Goal: Task Accomplishment & Management: Complete application form

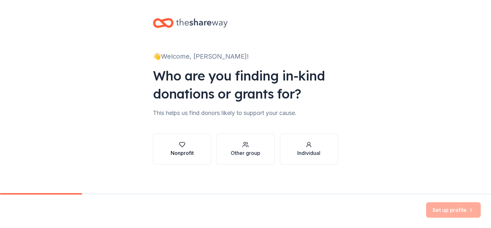
click at [180, 152] on div "Nonprofit" at bounding box center [182, 153] width 23 height 8
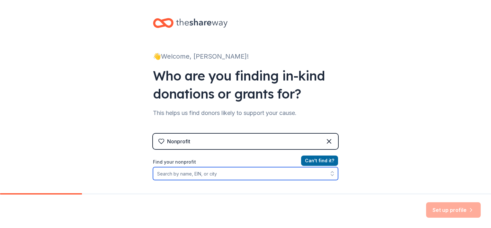
click at [181, 173] on input "Find your nonprofit" at bounding box center [245, 173] width 185 height 13
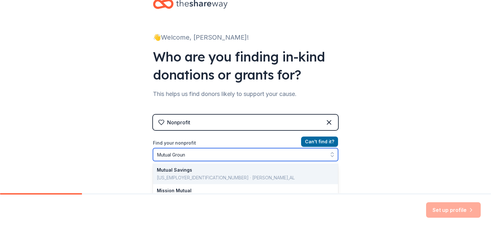
type input "Mutual Ground"
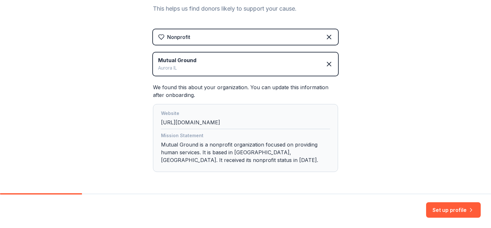
scroll to position [104, 0]
click at [451, 213] on button "Set up profile" at bounding box center [453, 209] width 55 height 15
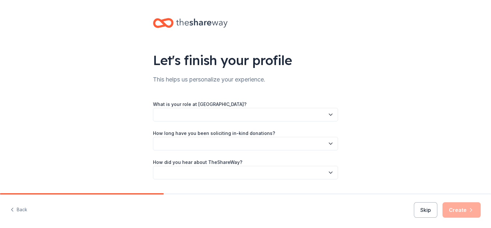
click at [329, 114] on icon "button" at bounding box center [330, 115] width 3 height 2
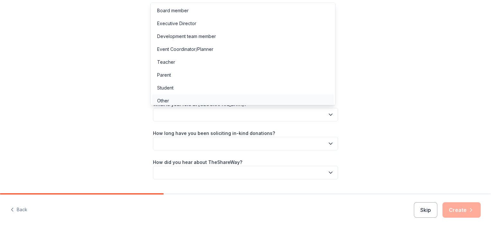
scroll to position [2, 0]
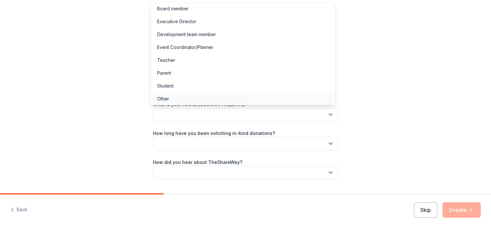
click at [167, 102] on div "Other" at bounding box center [163, 99] width 12 height 8
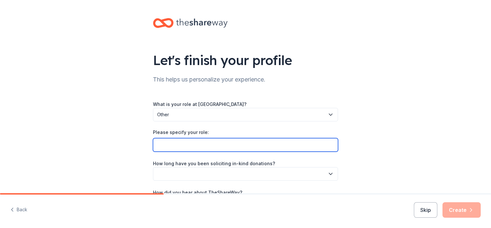
click at [189, 141] on input "Please specify your role:" at bounding box center [245, 144] width 185 height 13
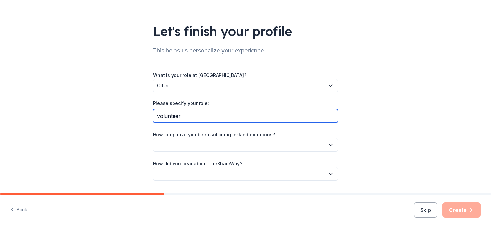
scroll to position [47, 0]
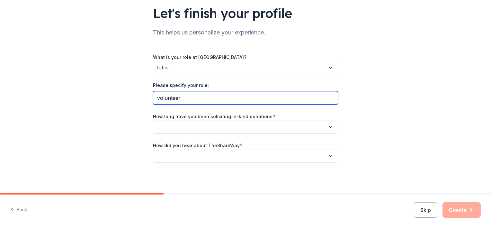
type input "volunteer"
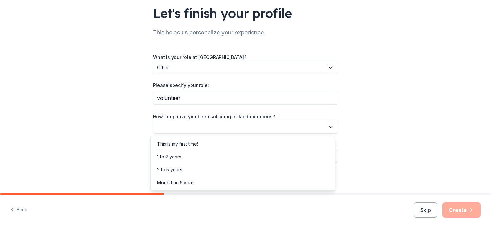
click at [328, 126] on icon "button" at bounding box center [331, 126] width 6 height 6
click at [188, 143] on div "This is my first time!" at bounding box center [177, 144] width 41 height 8
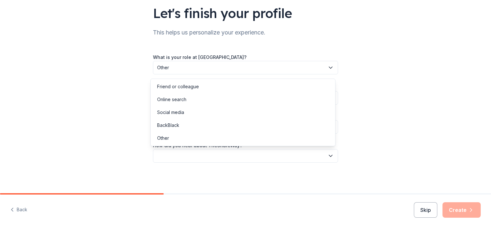
click at [217, 156] on button "button" at bounding box center [245, 155] width 185 height 13
click at [186, 98] on div "Online search" at bounding box center [243, 99] width 182 height 13
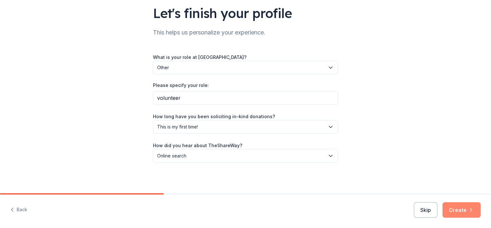
click at [461, 210] on button "Create" at bounding box center [462, 209] width 38 height 15
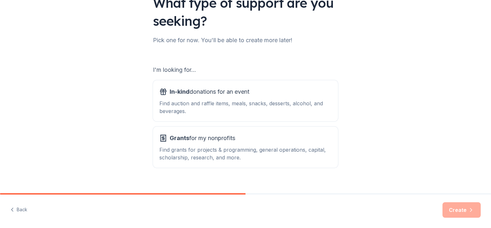
scroll to position [58, 0]
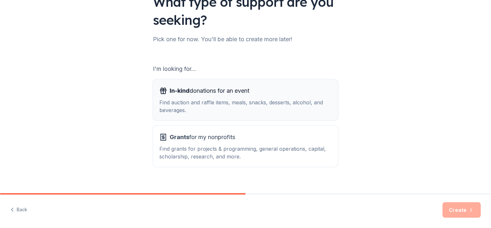
click at [236, 98] on div "Find auction and raffle items, meals, snacks, desserts, alcohol, and beverages." at bounding box center [245, 105] width 172 height 15
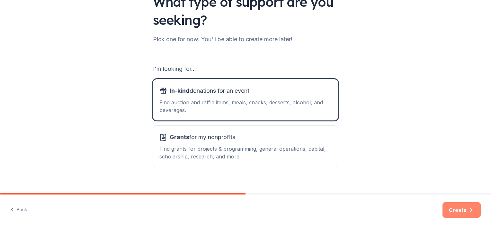
click at [459, 208] on button "Create" at bounding box center [462, 209] width 38 height 15
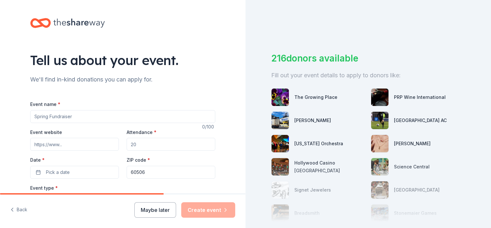
click at [71, 117] on input "Event name *" at bounding box center [122, 116] width 185 height 13
type input "50th Anniversary"
click at [138, 147] on input "Attendance *" at bounding box center [171, 144] width 89 height 13
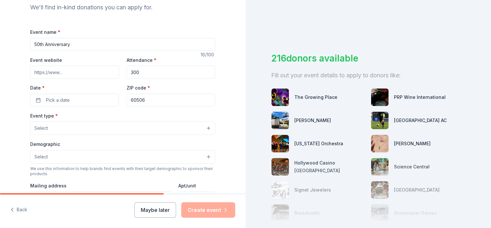
scroll to position [74, 0]
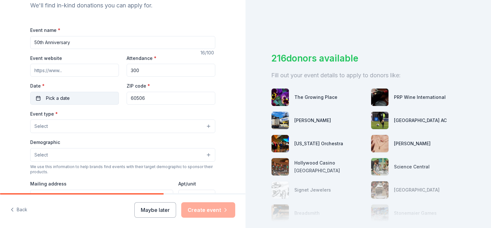
type input "300"
click at [77, 100] on button "Pick a date" at bounding box center [74, 98] width 89 height 13
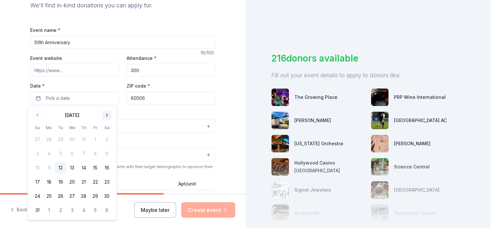
click at [106, 116] on button "Go to next month" at bounding box center [107, 115] width 9 height 9
click at [95, 167] on button "17" at bounding box center [96, 168] width 12 height 12
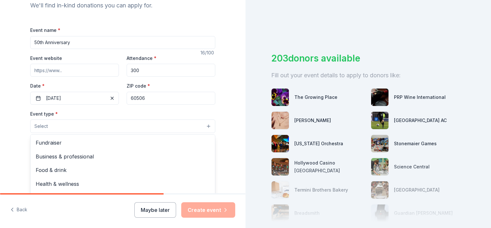
click at [138, 129] on button "Select" at bounding box center [122, 125] width 185 height 13
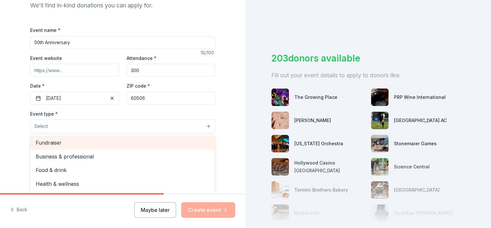
click at [44, 143] on span "Fundraiser" at bounding box center [123, 142] width 174 height 8
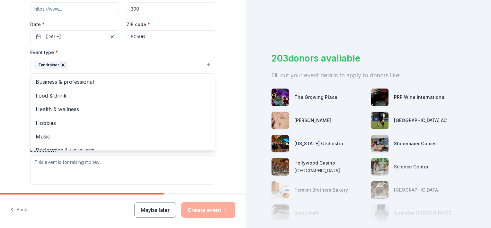
scroll to position [137, 0]
click at [231, 110] on div "Tell us about your event. We'll find in-kind donations you can apply for. Event…" at bounding box center [123, 77] width 246 height 428
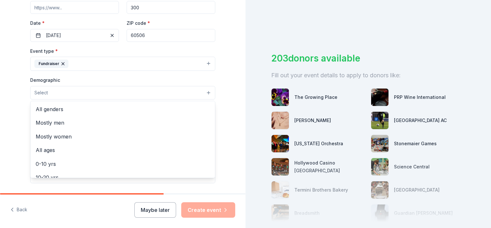
click at [185, 93] on button "Select" at bounding box center [122, 92] width 185 height 13
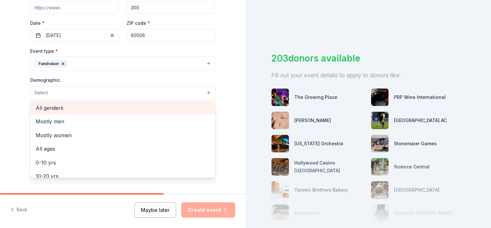
scroll to position [1, 0]
click at [51, 107] on span "All genders" at bounding box center [123, 107] width 174 height 8
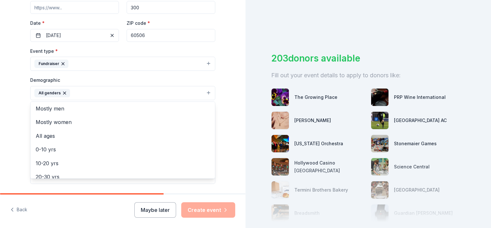
scroll to position [89, 0]
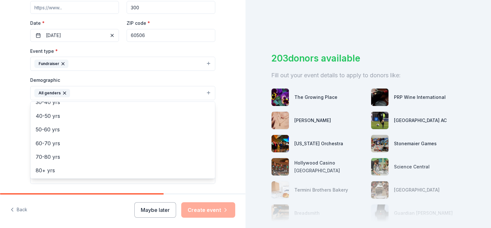
click at [227, 166] on div "Tell us about your event. We'll find in-kind donations you can apply for. Event…" at bounding box center [123, 77] width 246 height 429
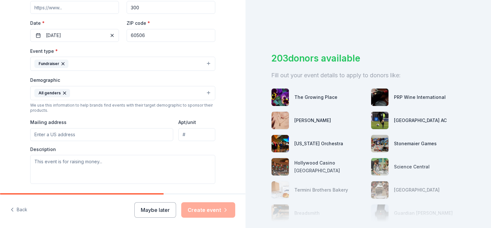
click at [82, 135] on input "Mailing address" at bounding box center [101, 134] width 143 height 13
type input "418 Oak Avenue, Aurora, IL, 60506"
click at [108, 162] on textarea at bounding box center [122, 169] width 185 height 29
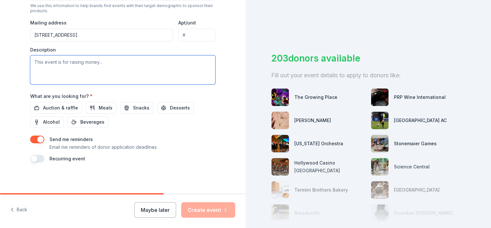
click at [108, 66] on textarea at bounding box center [122, 69] width 185 height 29
type textarea "This is Mutual Ground's 50th Anniversary fundraising event."
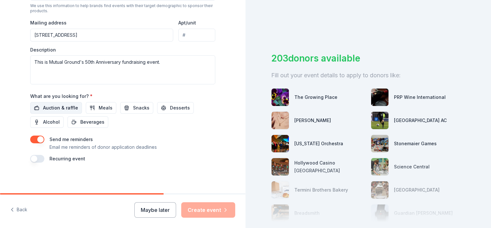
click at [53, 107] on span "Auction & raffle" at bounding box center [60, 108] width 35 height 8
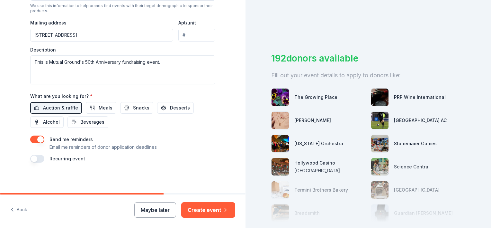
scroll to position [58, 0]
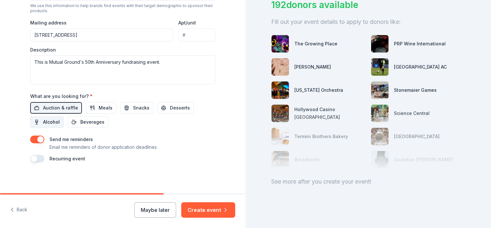
click at [51, 122] on span "Alcohol" at bounding box center [51, 122] width 17 height 8
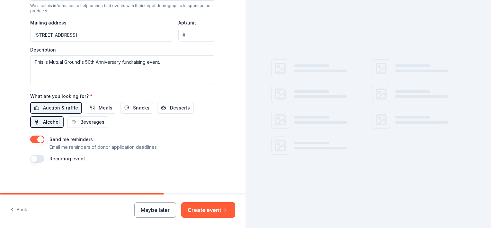
scroll to position [0, 0]
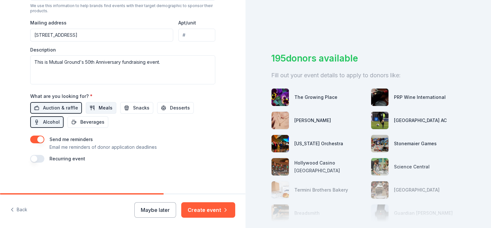
click at [101, 108] on span "Meals" at bounding box center [106, 108] width 14 height 8
click at [218, 210] on button "Create event" at bounding box center [208, 209] width 54 height 15
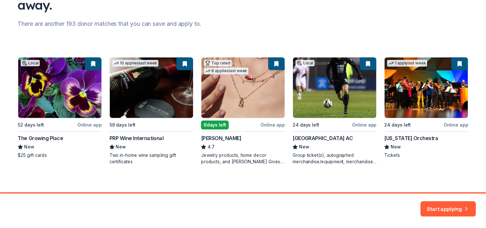
scroll to position [75, 0]
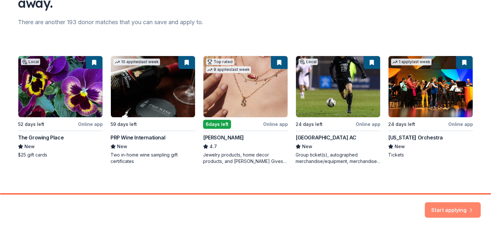
click at [446, 203] on button "Start applying" at bounding box center [453, 207] width 56 height 15
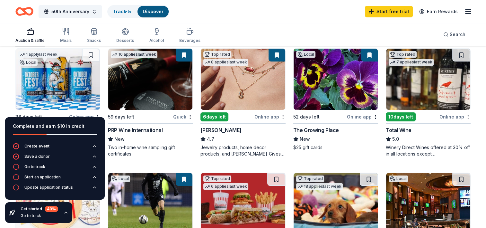
scroll to position [71, 0]
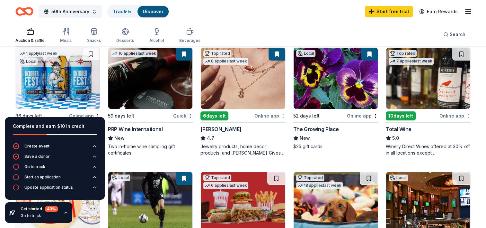
click at [226, 34] on div "Auction & raffle Meals Snacks Desserts Alcohol Beverages Search" at bounding box center [242, 34] width 455 height 24
drag, startPoint x: 58, startPoint y: 128, endPoint x: 57, endPoint y: 153, distance: 24.8
click at [57, 153] on div "Complete and earn $10 in credit Create event Save a donor Go to track Start an …" at bounding box center [55, 158] width 100 height 82
drag, startPoint x: 57, startPoint y: 153, endPoint x: 48, endPoint y: 127, distance: 27.5
click at [48, 127] on div "Complete and earn $10 in credit" at bounding box center [55, 126] width 84 height 8
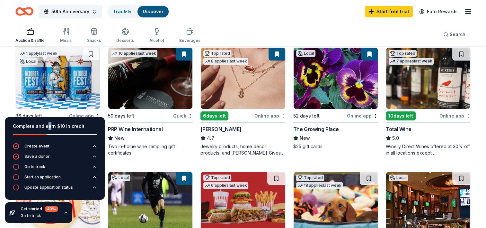
click at [65, 212] on icon "button" at bounding box center [66, 211] width 3 height 1
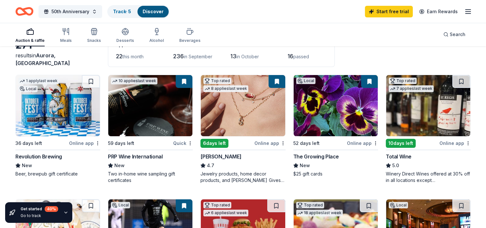
scroll to position [43, 0]
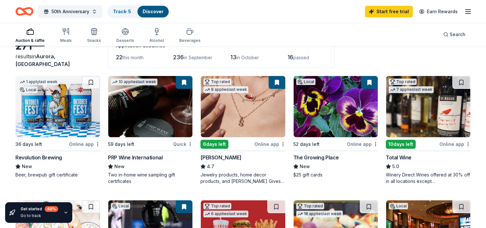
click at [161, 104] on img at bounding box center [150, 106] width 84 height 61
click at [245, 121] on img at bounding box center [243, 106] width 84 height 61
click at [338, 107] on img at bounding box center [336, 106] width 84 height 61
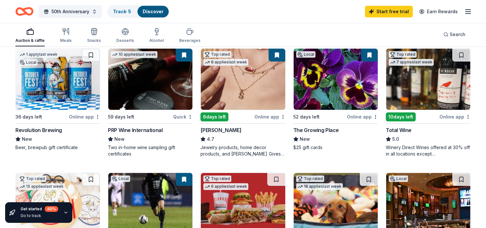
scroll to position [72, 0]
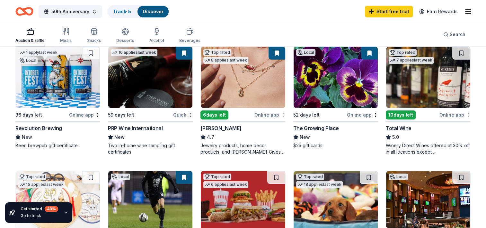
click at [430, 81] on img at bounding box center [428, 77] width 84 height 61
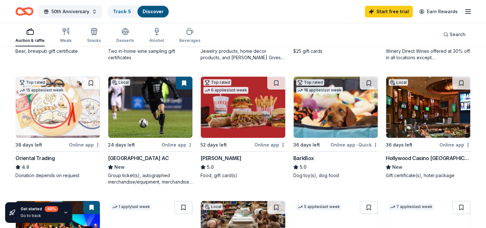
scroll to position [168, 0]
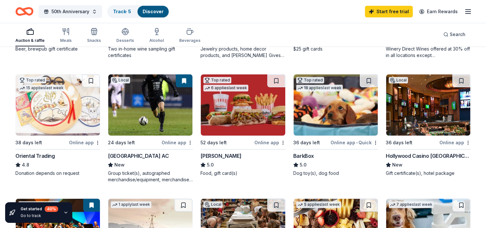
click at [256, 111] on img at bounding box center [243, 104] width 84 height 61
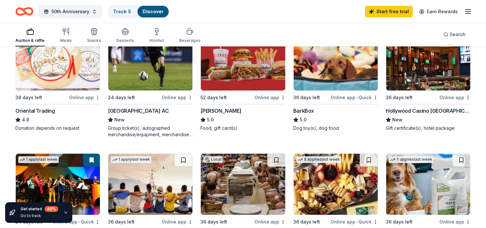
scroll to position [215, 0]
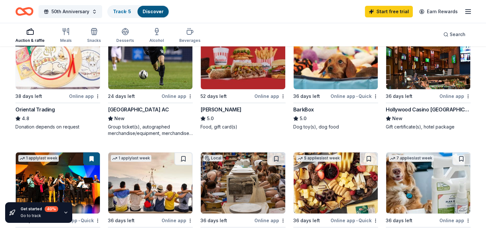
click at [426, 73] on img at bounding box center [428, 58] width 84 height 61
click at [455, 94] on div "Online app" at bounding box center [455, 96] width 31 height 8
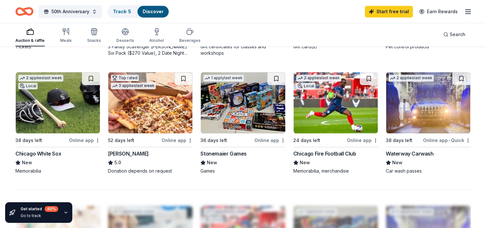
scroll to position [420, 0]
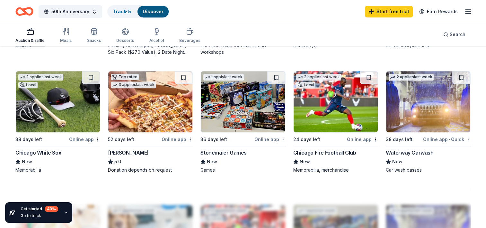
click at [71, 105] on img at bounding box center [58, 101] width 84 height 61
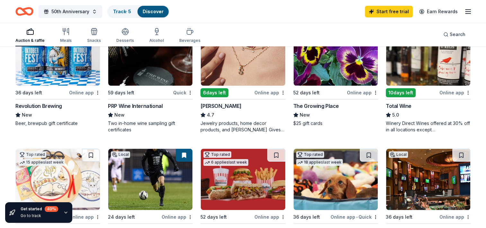
scroll to position [0, 0]
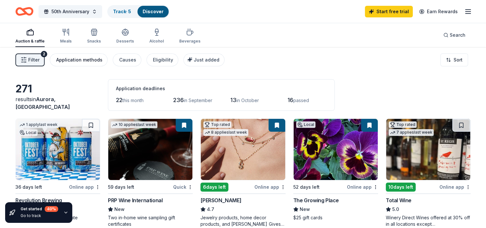
click at [78, 62] on div "Application methods" at bounding box center [79, 60] width 46 height 8
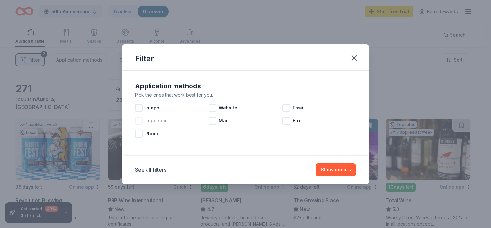
click at [139, 122] on div at bounding box center [139, 121] width 8 height 8
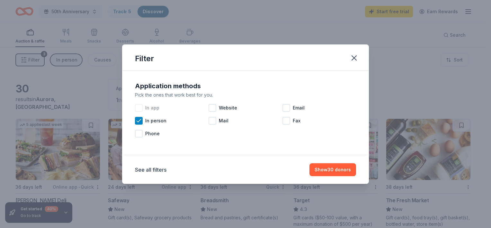
click at [139, 106] on div at bounding box center [139, 108] width 8 height 8
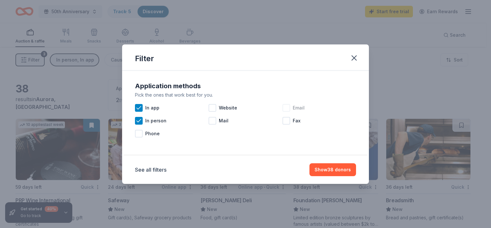
click at [287, 108] on div at bounding box center [287, 108] width 8 height 8
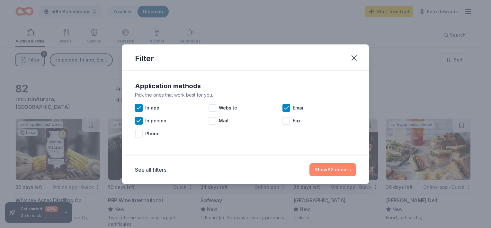
click at [334, 169] on button "Show 82 donors" at bounding box center [333, 169] width 47 height 13
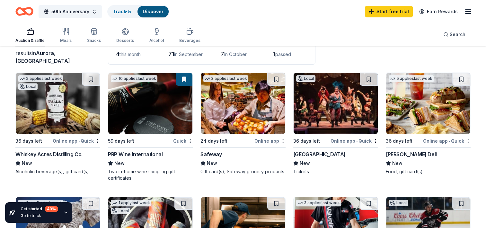
scroll to position [48, 0]
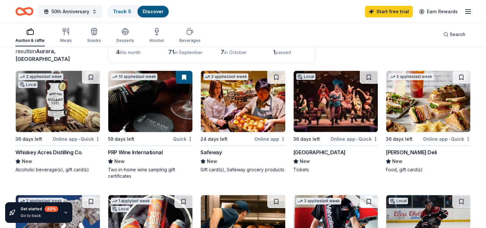
click at [432, 195] on img at bounding box center [428, 225] width 84 height 61
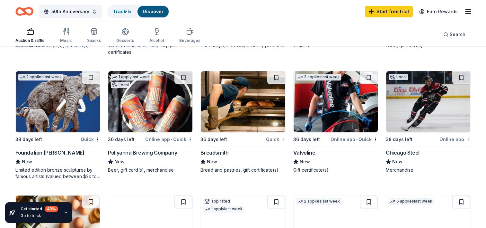
scroll to position [175, 0]
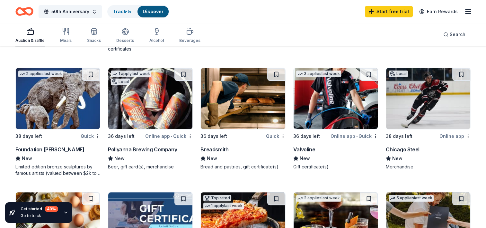
click at [460, 174] on div "Local 38 days left Online app Chicago Steel New Merchandise" at bounding box center [428, 121] width 85 height 109
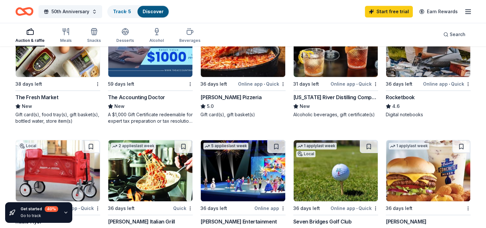
scroll to position [360, 0]
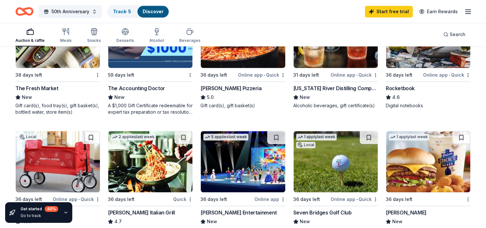
click at [428, 195] on div "36 days left" at bounding box center [424, 199] width 77 height 8
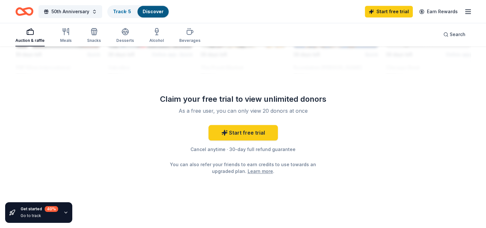
scroll to position [306, 0]
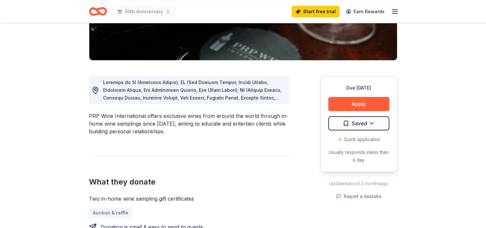
scroll to position [131, 0]
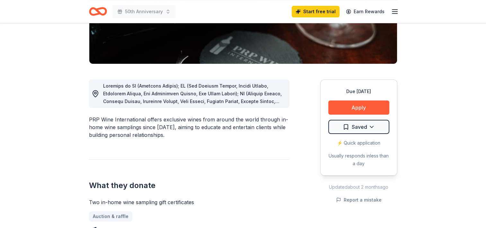
click at [262, 98] on span at bounding box center [193, 174] width 181 height 183
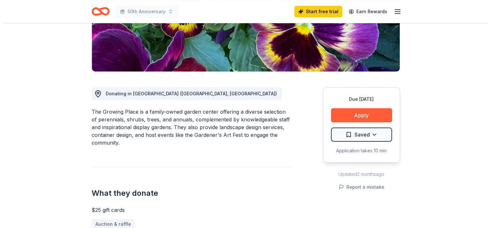
scroll to position [129, 0]
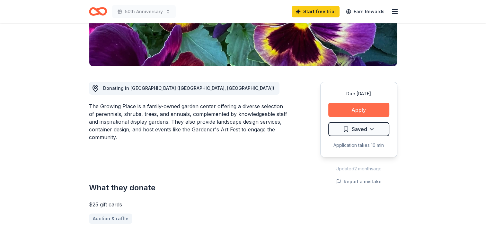
click at [357, 111] on button "Apply" at bounding box center [358, 110] width 61 height 14
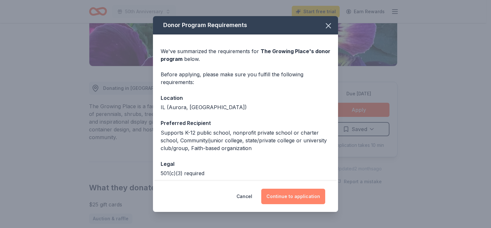
click at [298, 196] on button "Continue to application" at bounding box center [293, 195] width 64 height 15
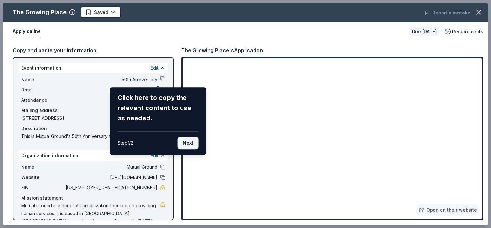
click at [193, 143] on button "Next" at bounding box center [188, 142] width 21 height 13
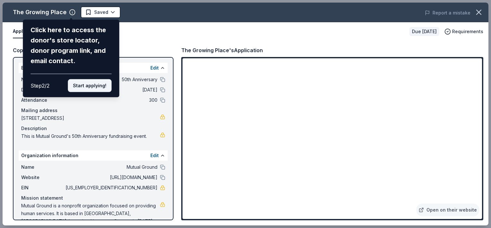
click at [89, 87] on button "Start applying!" at bounding box center [90, 85] width 44 height 13
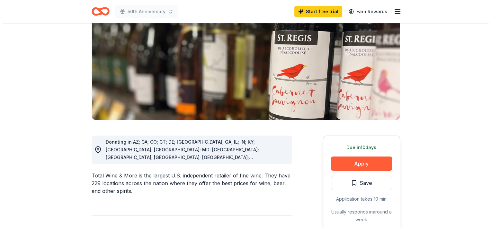
scroll to position [82, 0]
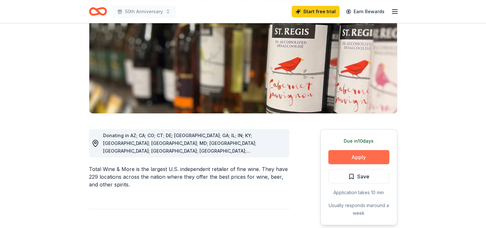
click at [357, 156] on button "Apply" at bounding box center [358, 157] width 61 height 14
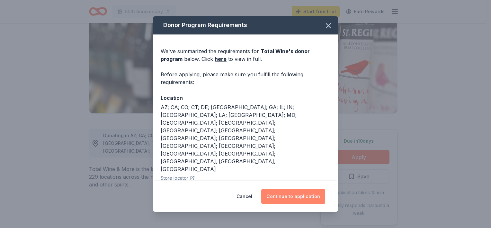
click at [291, 194] on button "Continue to application" at bounding box center [293, 195] width 64 height 15
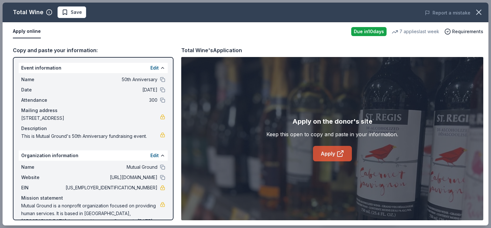
click at [334, 153] on link "Apply" at bounding box center [332, 153] width 39 height 15
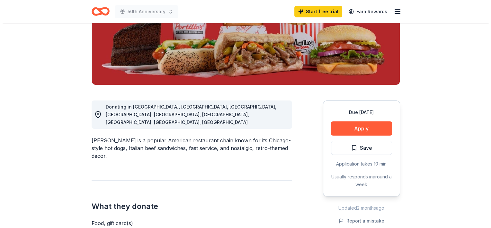
scroll to position [112, 0]
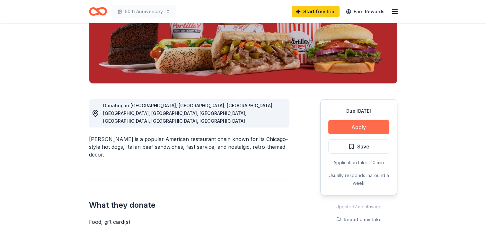
click at [358, 129] on button "Apply" at bounding box center [358, 127] width 61 height 14
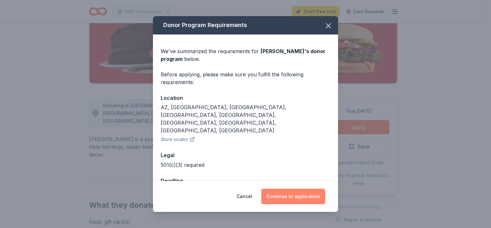
click at [304, 195] on button "Continue to application" at bounding box center [293, 195] width 64 height 15
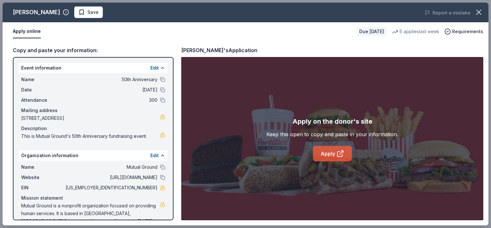
click at [332, 153] on link "Apply" at bounding box center [332, 153] width 39 height 15
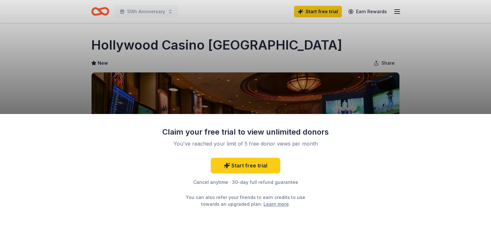
click at [453, 70] on div "Claim your free trial to view unlimited donors You've reached your limit of 5 f…" at bounding box center [245, 114] width 491 height 228
click at [424, 105] on div "Claim your free trial to view unlimited donors You've reached your limit of 5 f…" at bounding box center [245, 114] width 491 height 228
click at [451, 78] on div "Claim your free trial to view unlimited donors You've reached your limit of 5 f…" at bounding box center [245, 114] width 491 height 228
click at [371, 8] on div "Claim your free trial to view unlimited donors You've reached your limit of 5 f…" at bounding box center [245, 114] width 491 height 228
click at [250, 166] on link "Start free trial" at bounding box center [245, 164] width 69 height 15
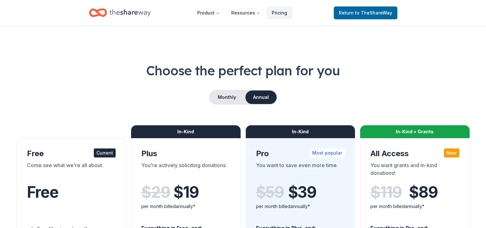
click at [267, 204] on div "per month billed annually*" at bounding box center [300, 206] width 89 height 8
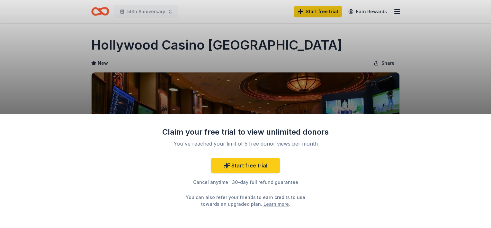
click at [268, 204] on link "Learn more" at bounding box center [276, 203] width 25 height 7
drag, startPoint x: 491, startPoint y: 88, endPoint x: 492, endPoint y: 148, distance: 60.8
click at [486, 148] on html "50th Anniversary Start free trial Earn Rewards Due in 36 days Share Hollywood C…" at bounding box center [245, 114] width 491 height 228
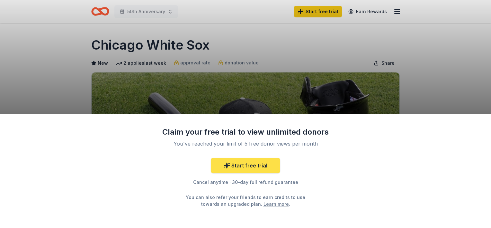
click at [251, 166] on link "Start free trial" at bounding box center [245, 164] width 69 height 15
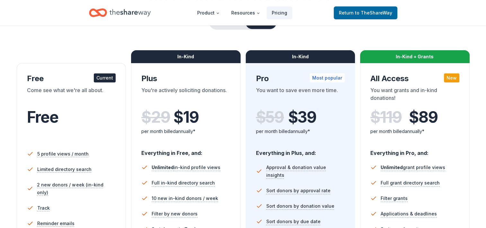
scroll to position [41, 0]
